Goal: Information Seeking & Learning: Learn about a topic

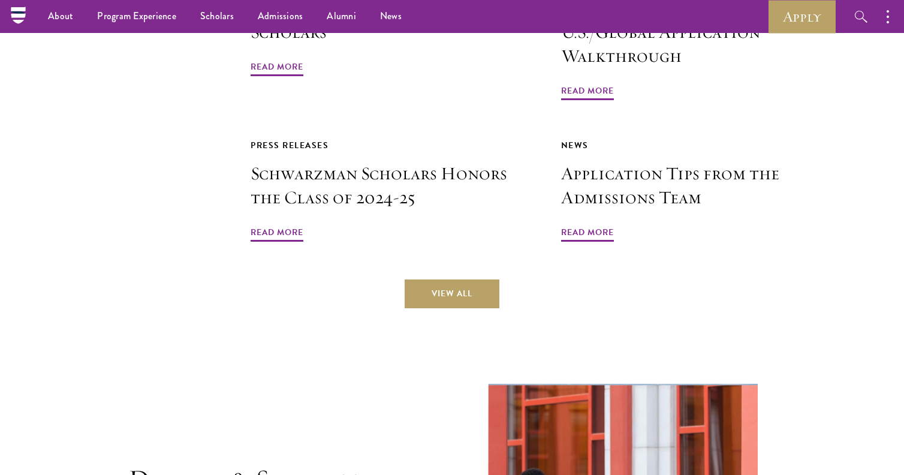
scroll to position [2845, 0]
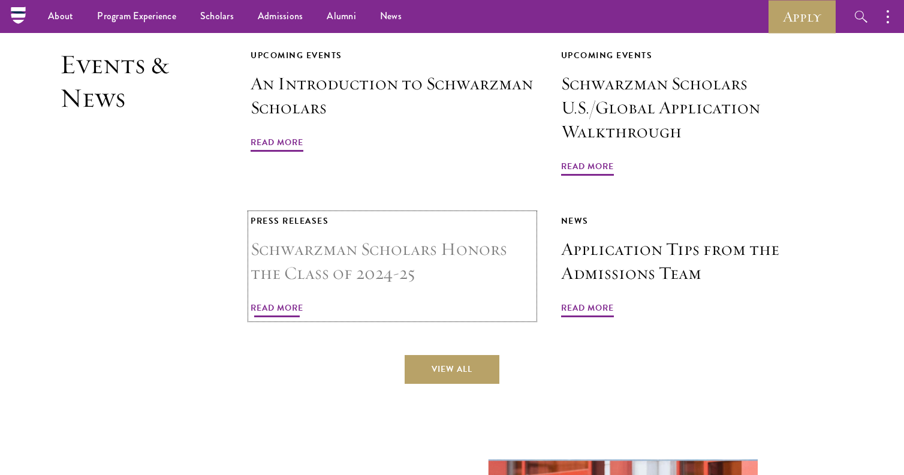
click at [286, 300] on span "Read More" at bounding box center [276, 309] width 53 height 19
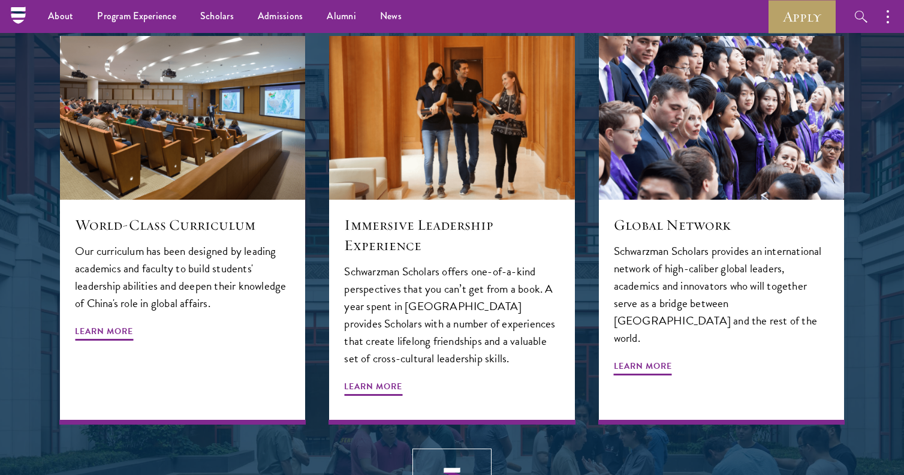
scroll to position [854, 0]
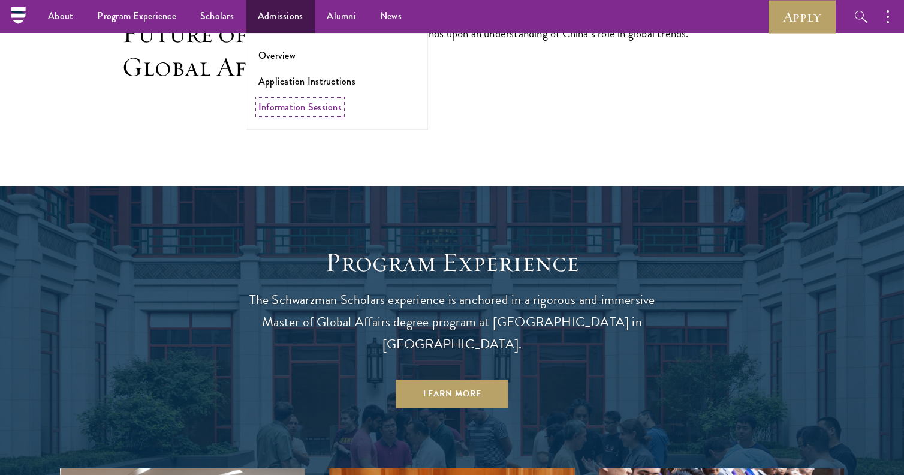
click at [282, 108] on link "Information Sessions" at bounding box center [299, 107] width 83 height 14
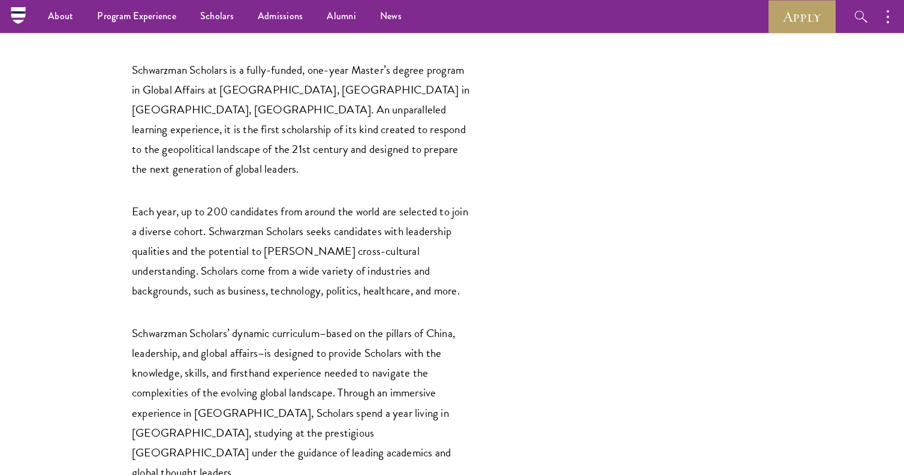
scroll to position [1817, 0]
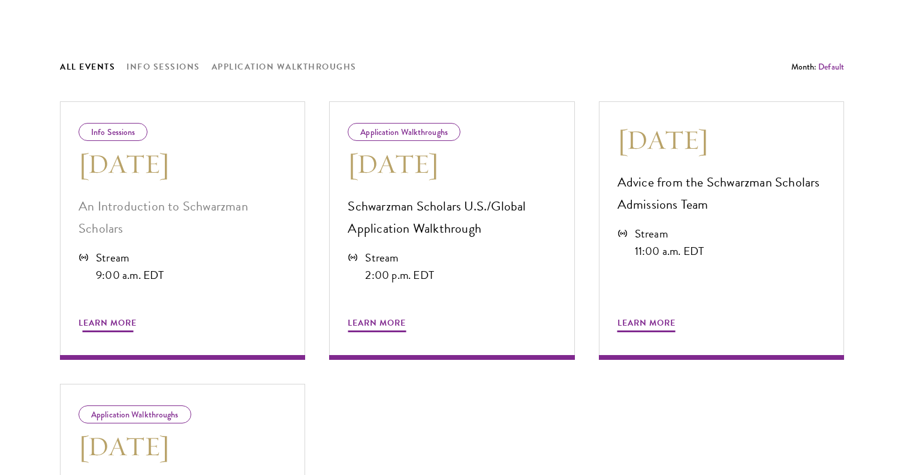
scroll to position [629, 0]
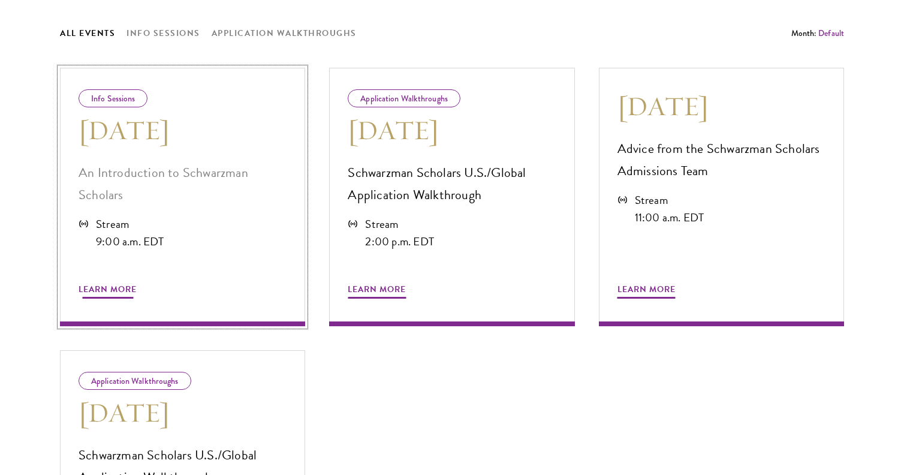
click at [116, 298] on span "Learn More" at bounding box center [107, 291] width 58 height 19
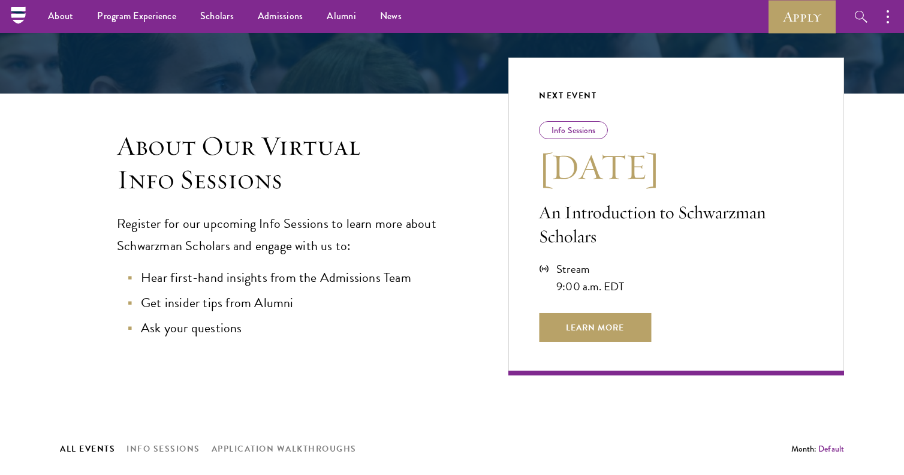
scroll to position [210, 0]
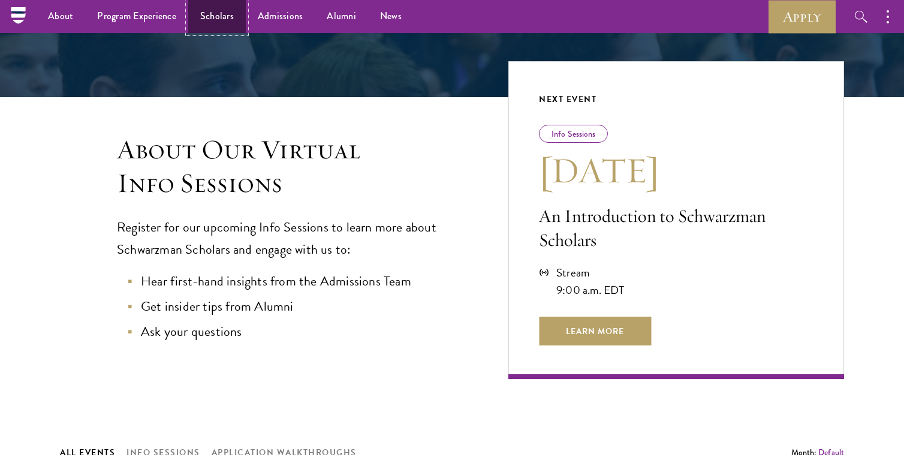
click at [225, 20] on link "Scholars" at bounding box center [217, 16] width 58 height 33
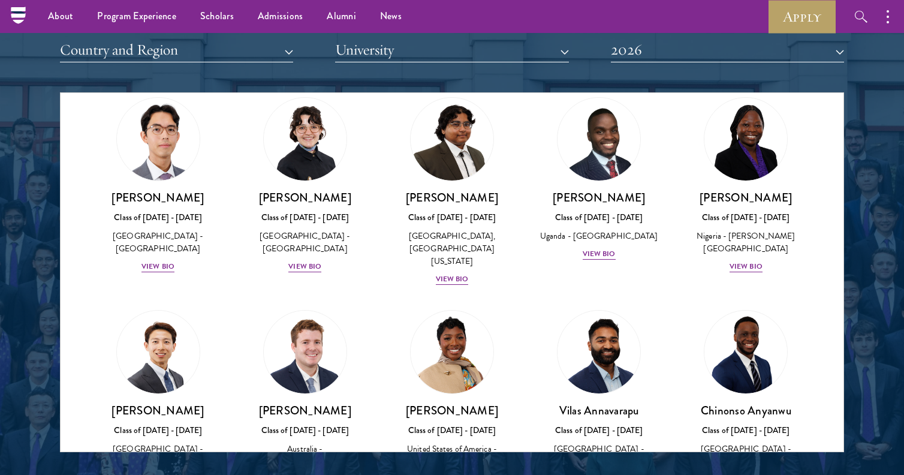
scroll to position [261, 0]
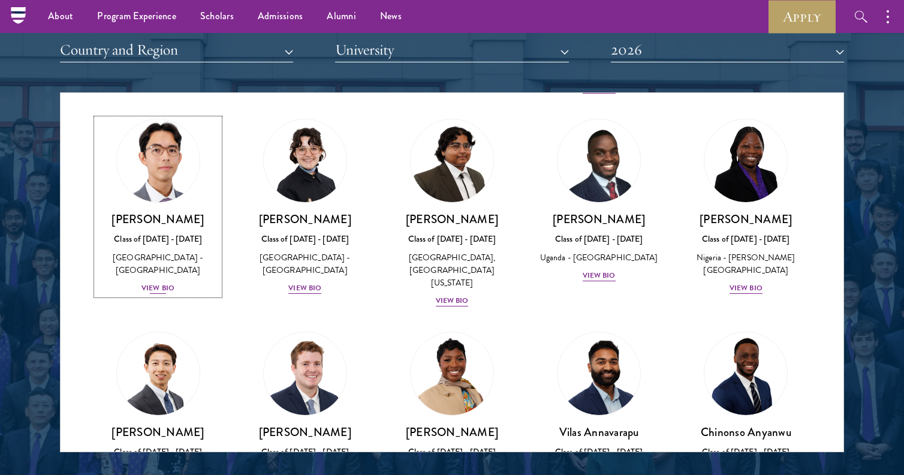
click at [156, 282] on div "View Bio" at bounding box center [157, 287] width 33 height 11
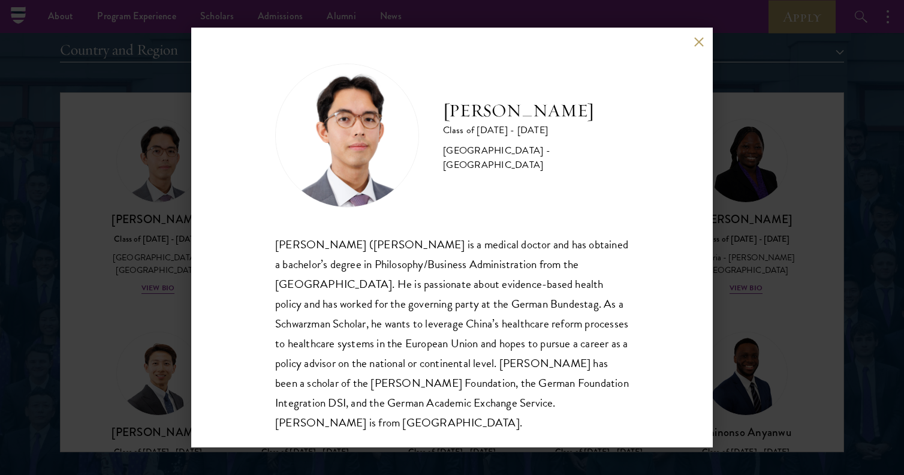
click at [179, 307] on div "Jason Adelhoefer Class of 2025 - 2026 Germany - Berlin Humboldt University Sieg…" at bounding box center [452, 237] width 904 height 475
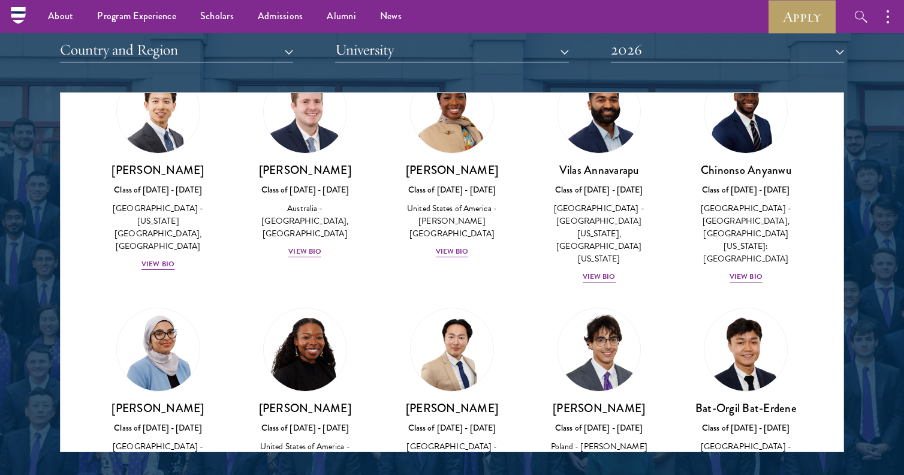
scroll to position [541, 0]
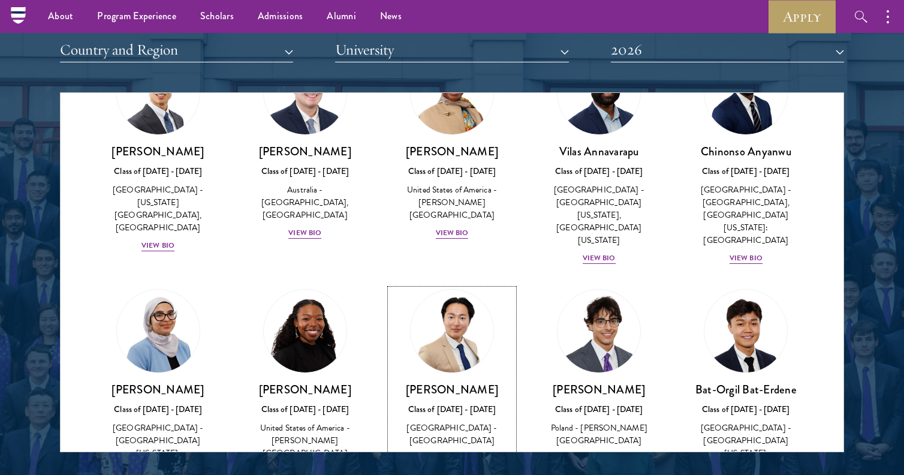
click at [463, 452] on div "View Bio" at bounding box center [452, 457] width 33 height 11
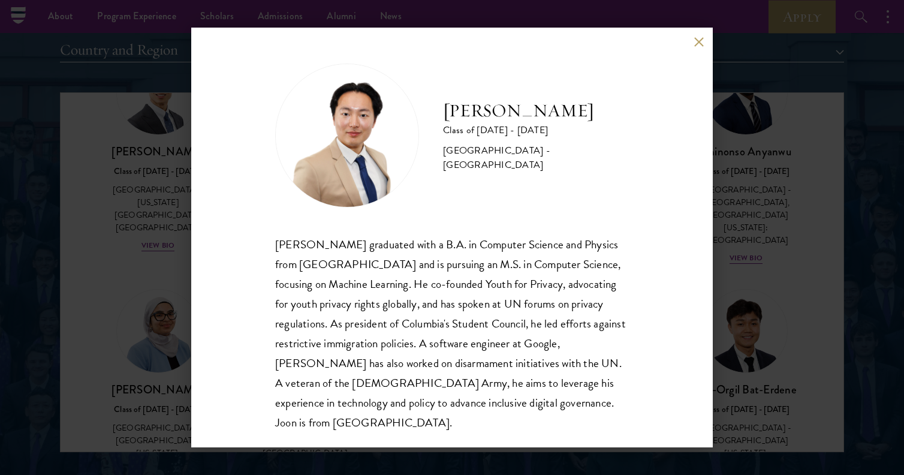
click at [740, 394] on div "Joon Baek Class of 2025 - 2026 South Korea - Columbia University Beom Joon Baek…" at bounding box center [452, 237] width 904 height 475
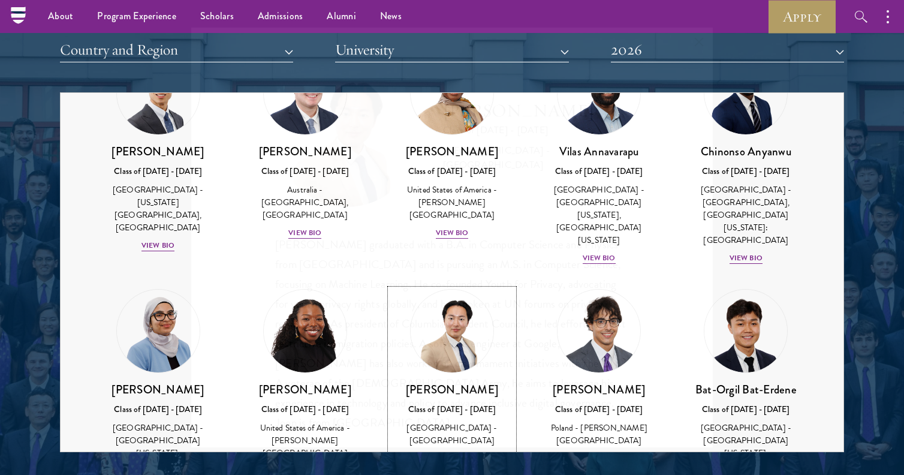
scroll to position [602, 0]
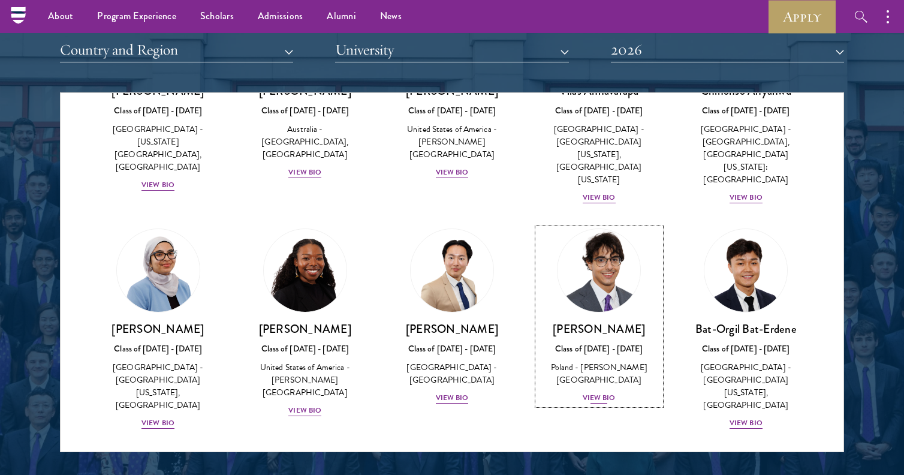
click at [598, 392] on div "View Bio" at bounding box center [598, 397] width 33 height 11
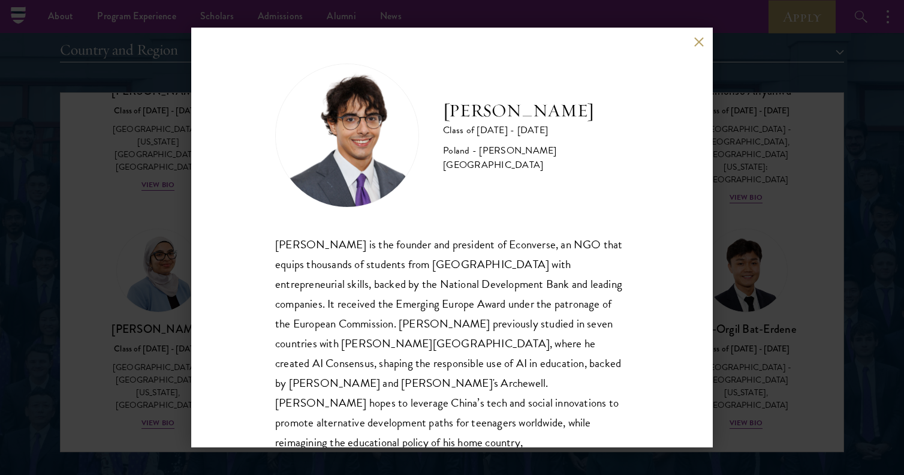
click at [721, 335] on div "Jan Bartkowiak Class of 2025 - 2026 Poland - Minerva University Jan Bartkowiak …" at bounding box center [452, 237] width 904 height 475
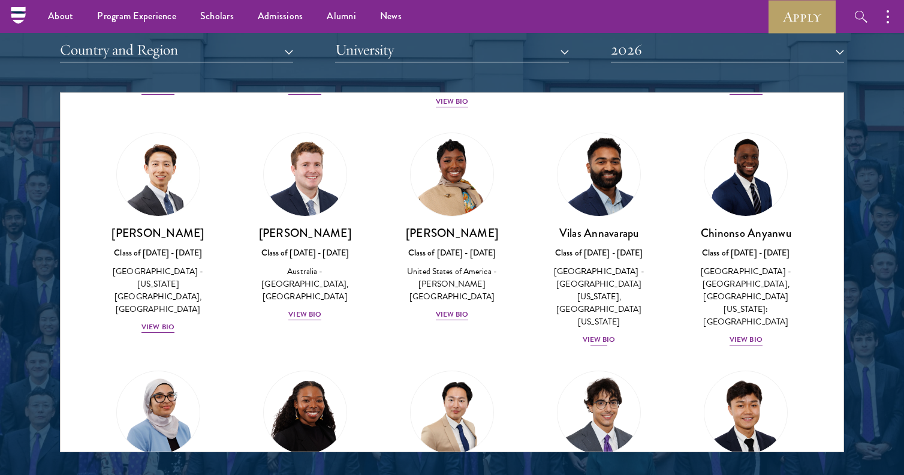
scroll to position [365, 0]
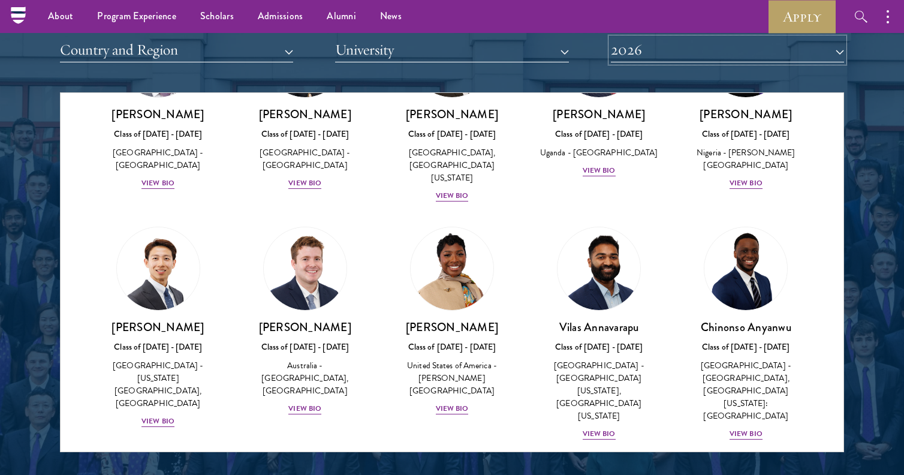
click at [647, 46] on button "2026" at bounding box center [727, 50] width 233 height 25
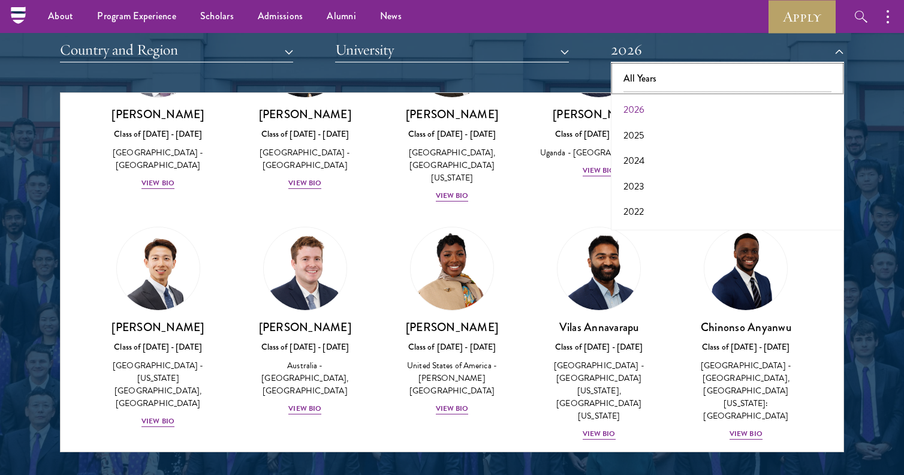
click at [642, 70] on button "All Years" at bounding box center [727, 78] width 226 height 25
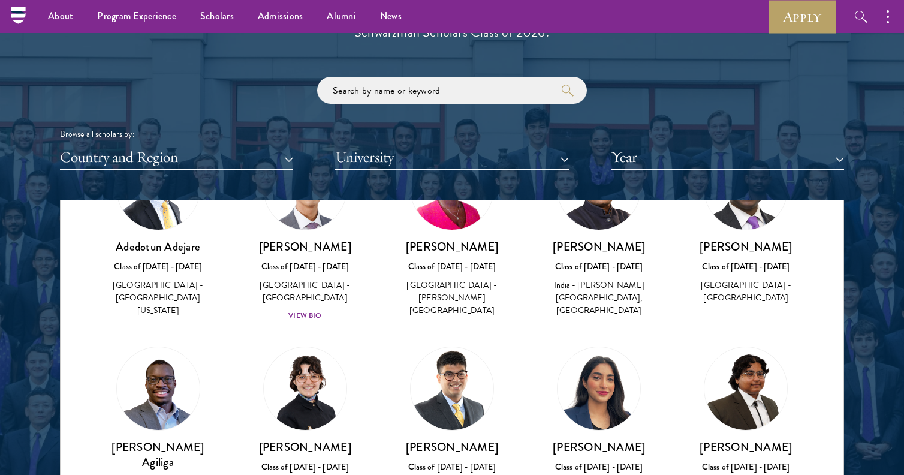
scroll to position [1362, 0]
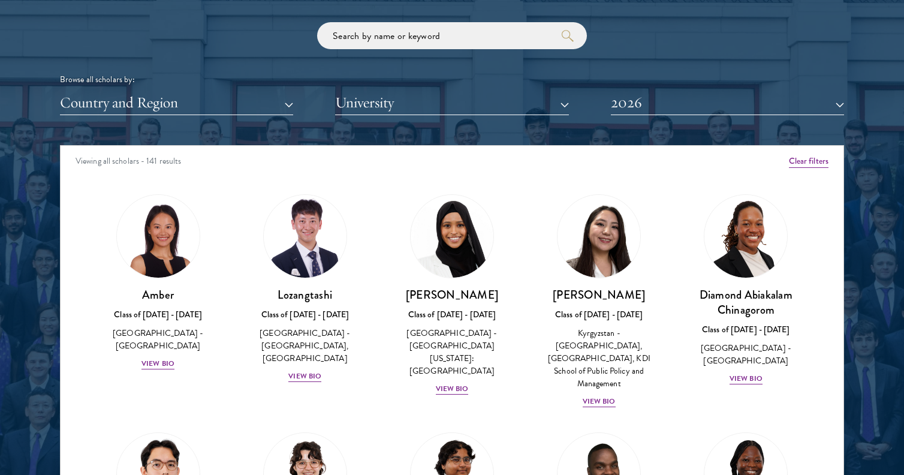
scroll to position [1486, 0]
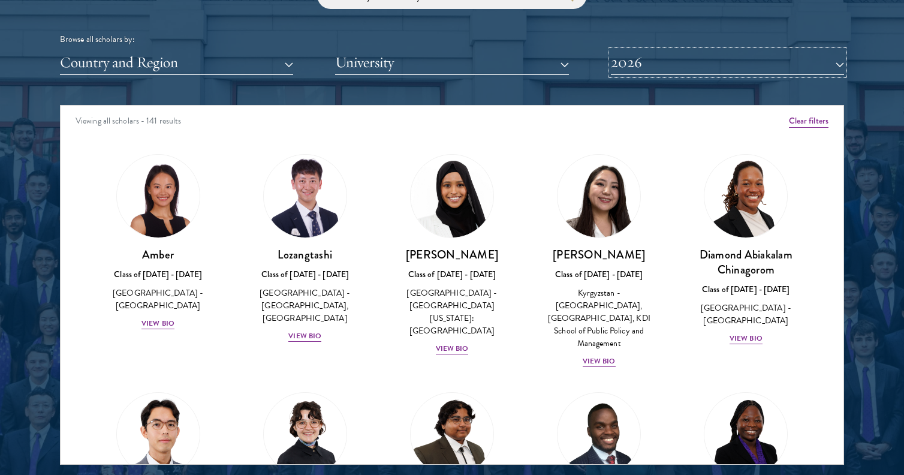
click at [630, 67] on button "2026" at bounding box center [727, 62] width 233 height 25
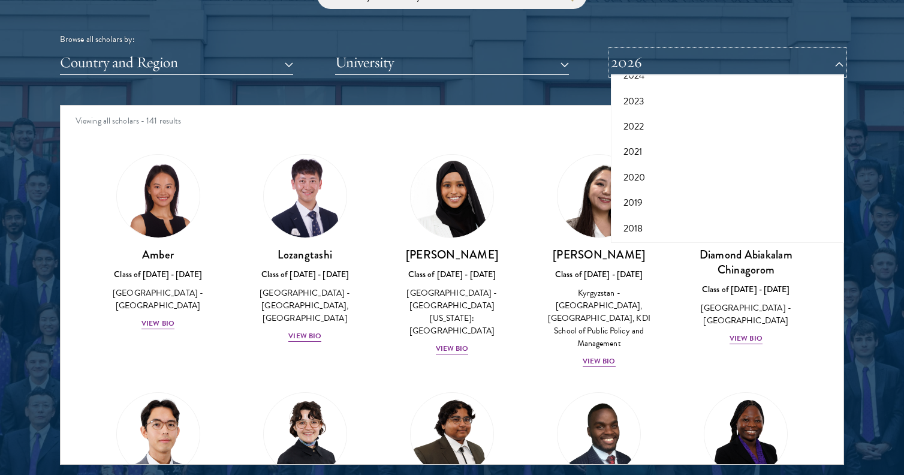
scroll to position [99, 0]
click at [655, 153] on button "2021" at bounding box center [727, 150] width 226 height 25
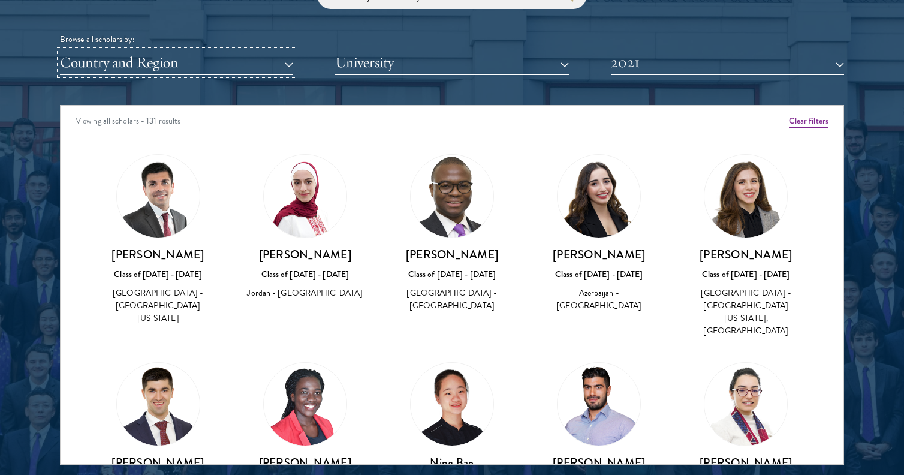
click at [198, 69] on button "Country and Region" at bounding box center [176, 62] width 233 height 25
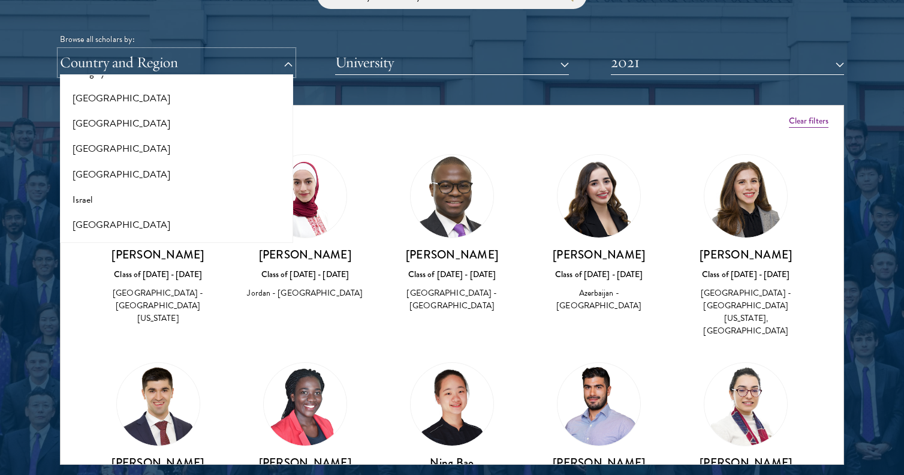
scroll to position [941, 0]
click at [219, 100] on button "[GEOGRAPHIC_DATA]" at bounding box center [177, 96] width 226 height 25
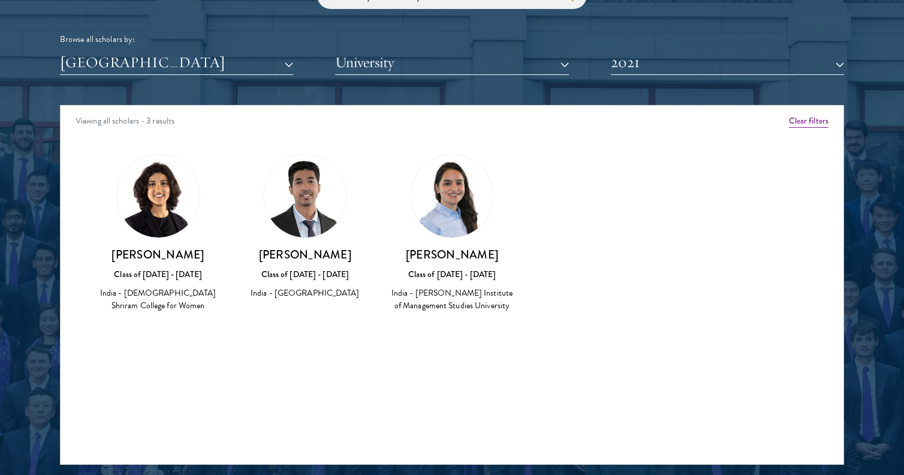
click at [301, 202] on img at bounding box center [305, 196] width 83 height 83
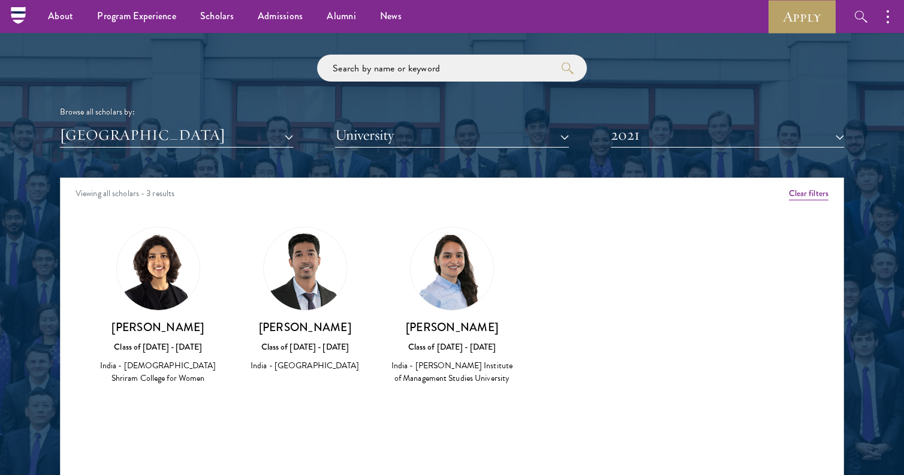
scroll to position [1409, 0]
